Goal: Task Accomplishment & Management: Use online tool/utility

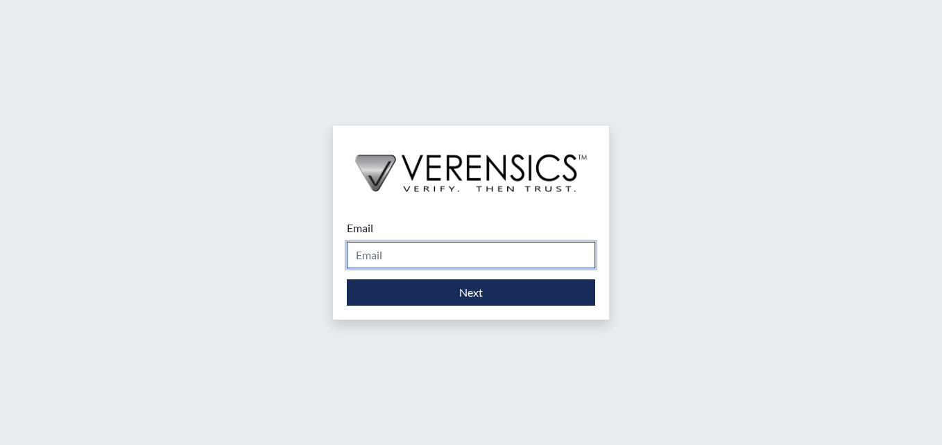
click at [369, 253] on input "Email" at bounding box center [471, 255] width 248 height 26
type input "[DOMAIN_NAME][EMAIL_ADDRESS][DOMAIN_NAME]"
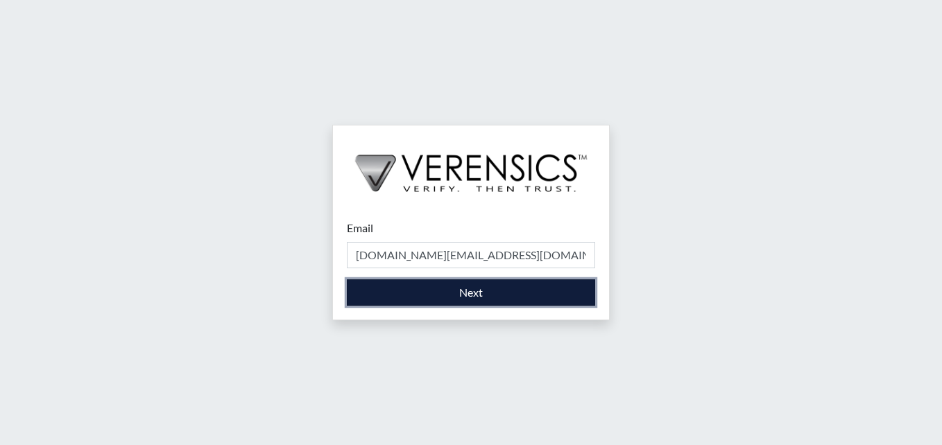
click at [502, 294] on button "Next" at bounding box center [471, 292] width 248 height 26
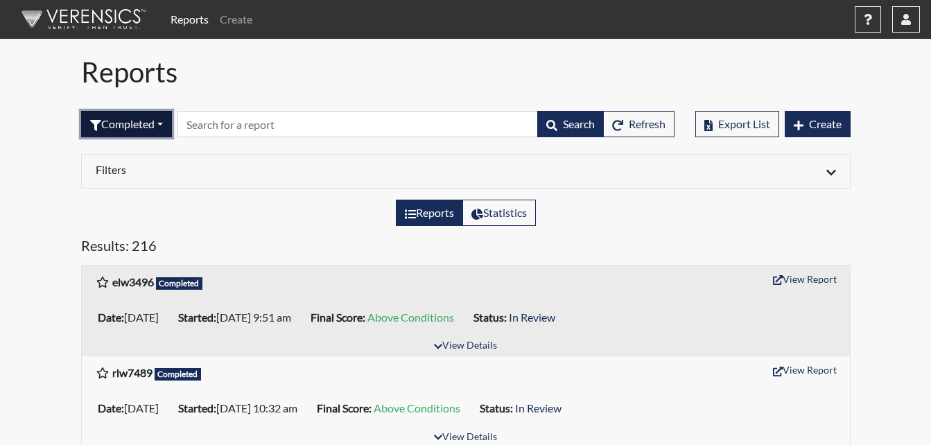
click at [164, 131] on button "Completed" at bounding box center [126, 124] width 91 height 26
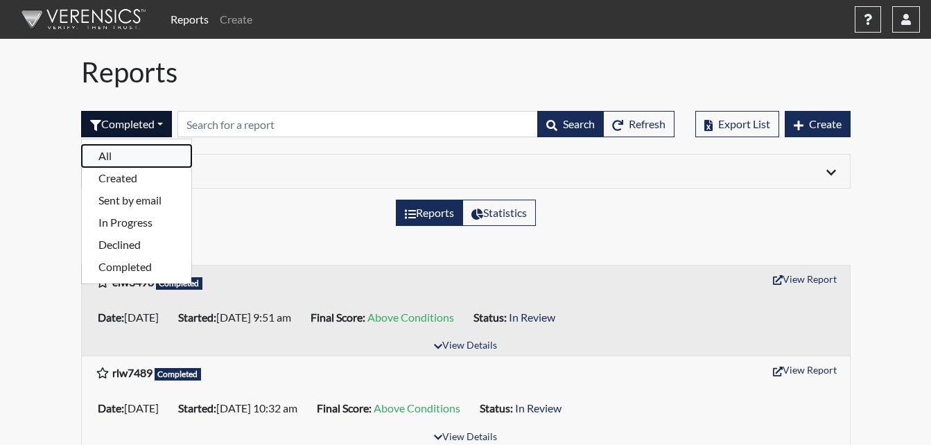
click at [146, 161] on button "All" at bounding box center [137, 156] width 110 height 22
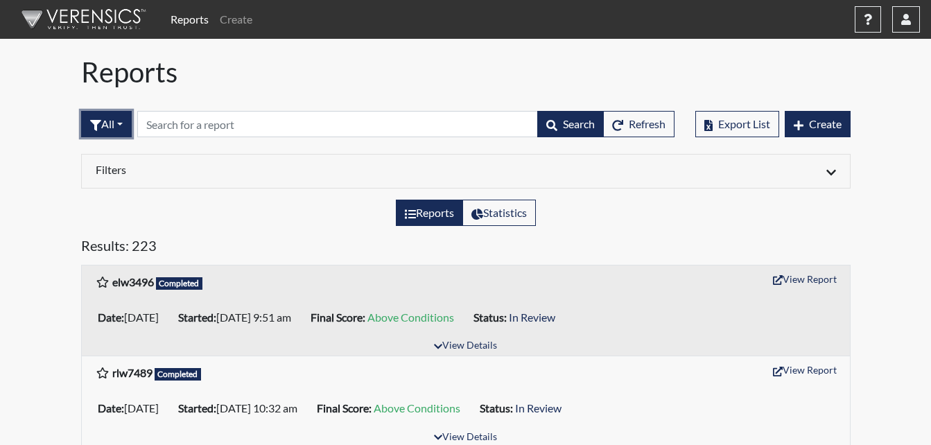
click at [120, 128] on button "All" at bounding box center [106, 124] width 51 height 26
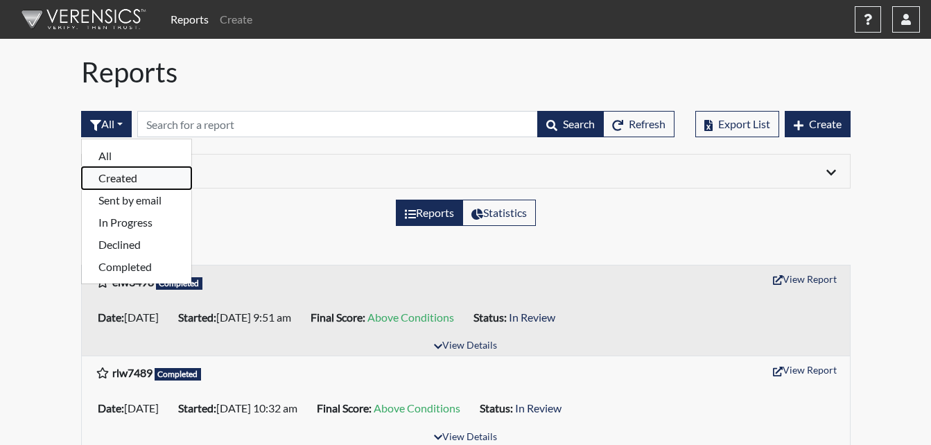
click at [121, 175] on button "Created" at bounding box center [137, 178] width 110 height 22
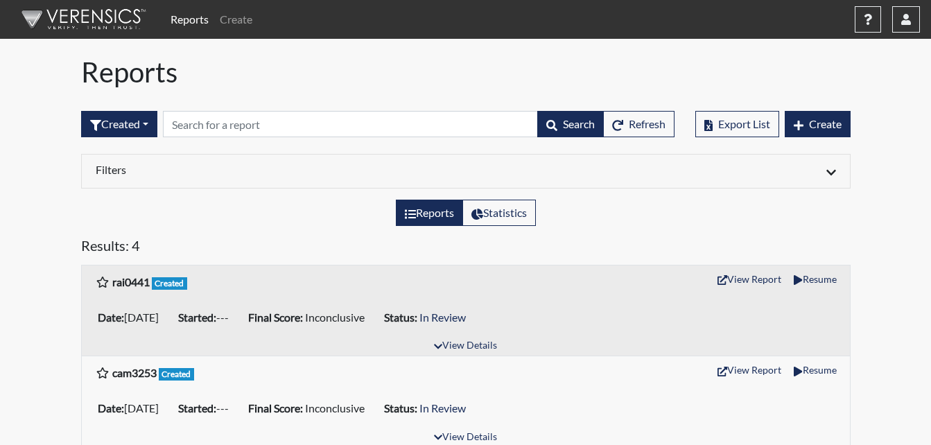
click at [139, 297] on div "rai0441 Created View Report Resume" at bounding box center [466, 282] width 768 height 33
click at [820, 275] on button "Resume" at bounding box center [815, 278] width 55 height 21
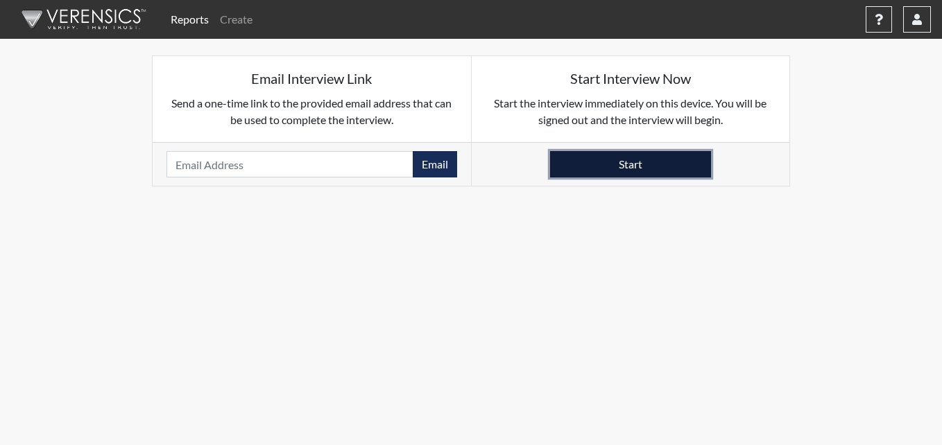
click at [656, 166] on button "Start" at bounding box center [630, 164] width 161 height 26
